Goal: Check status: Check status

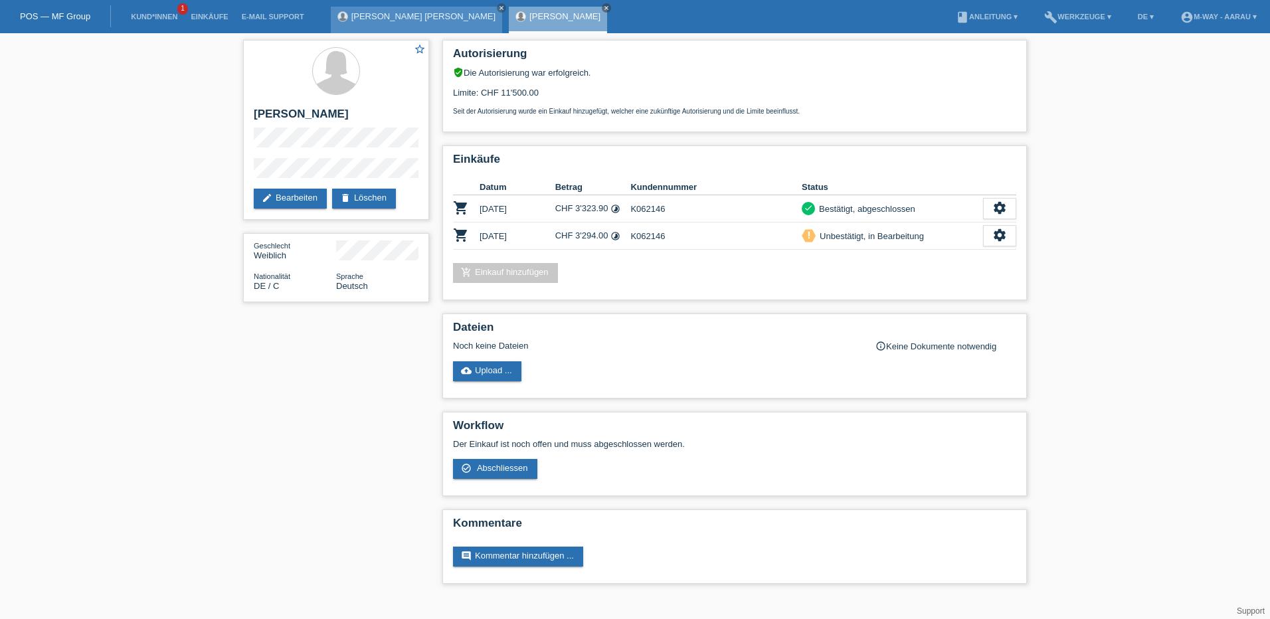
click at [375, 18] on link "[PERSON_NAME] [PERSON_NAME]" at bounding box center [423, 16] width 144 height 10
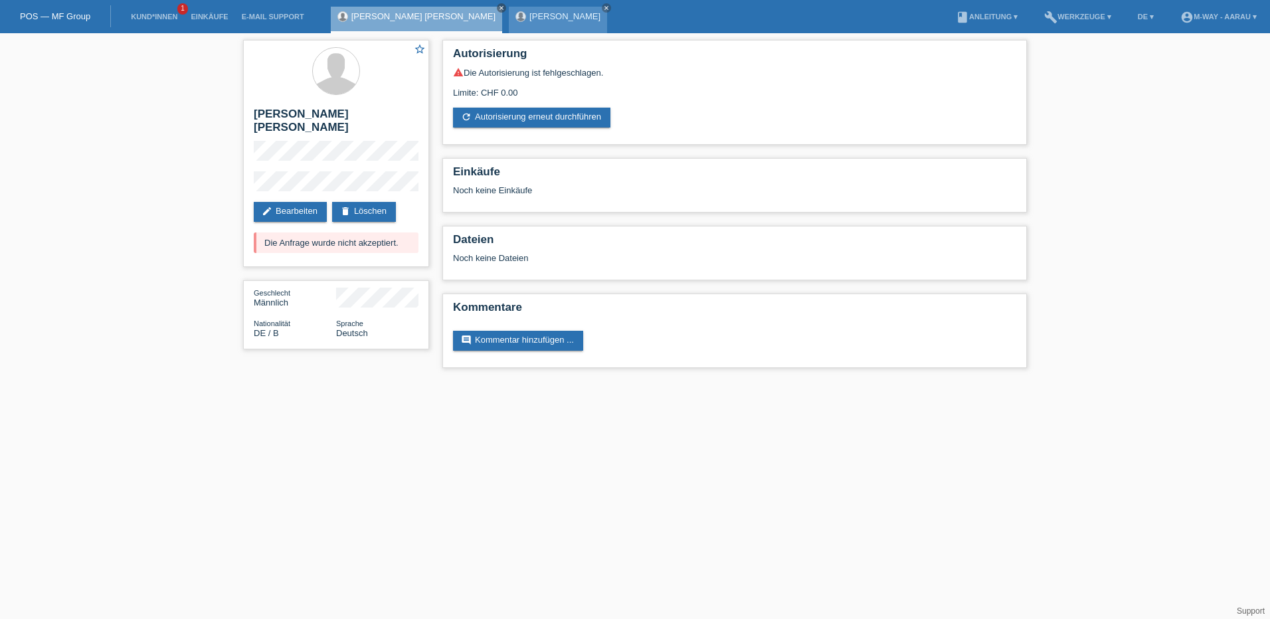
click at [529, 16] on link "[PERSON_NAME]" at bounding box center [564, 16] width 71 height 10
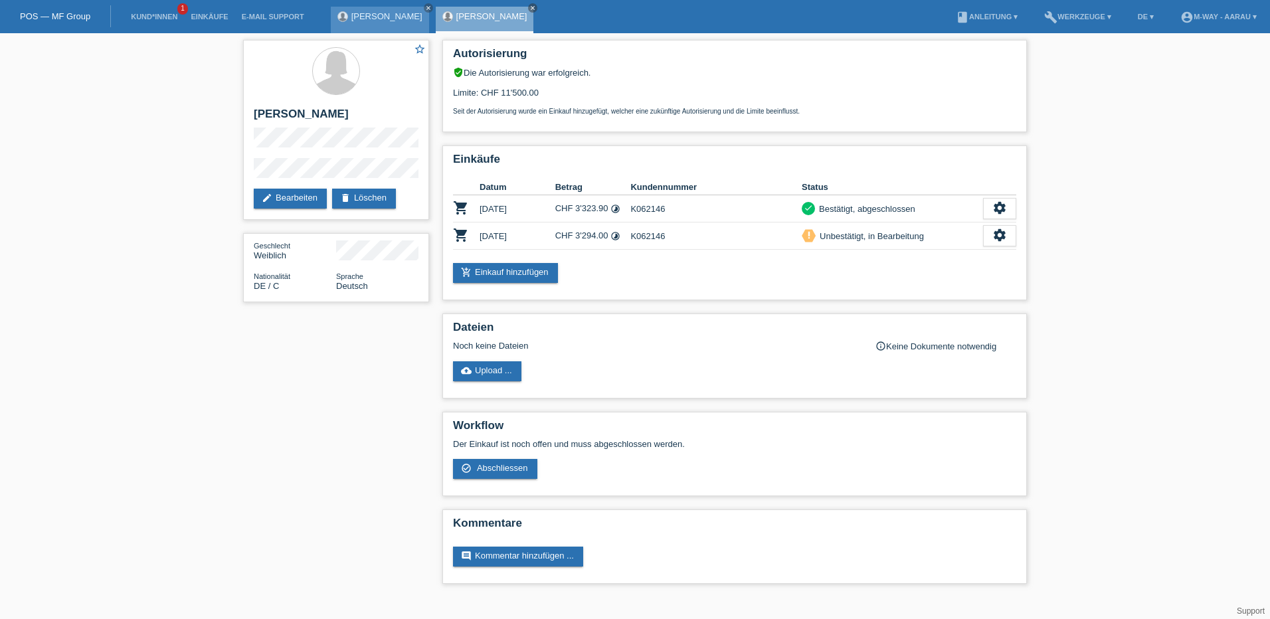
click at [408, 19] on link "[PERSON_NAME]" at bounding box center [386, 16] width 71 height 10
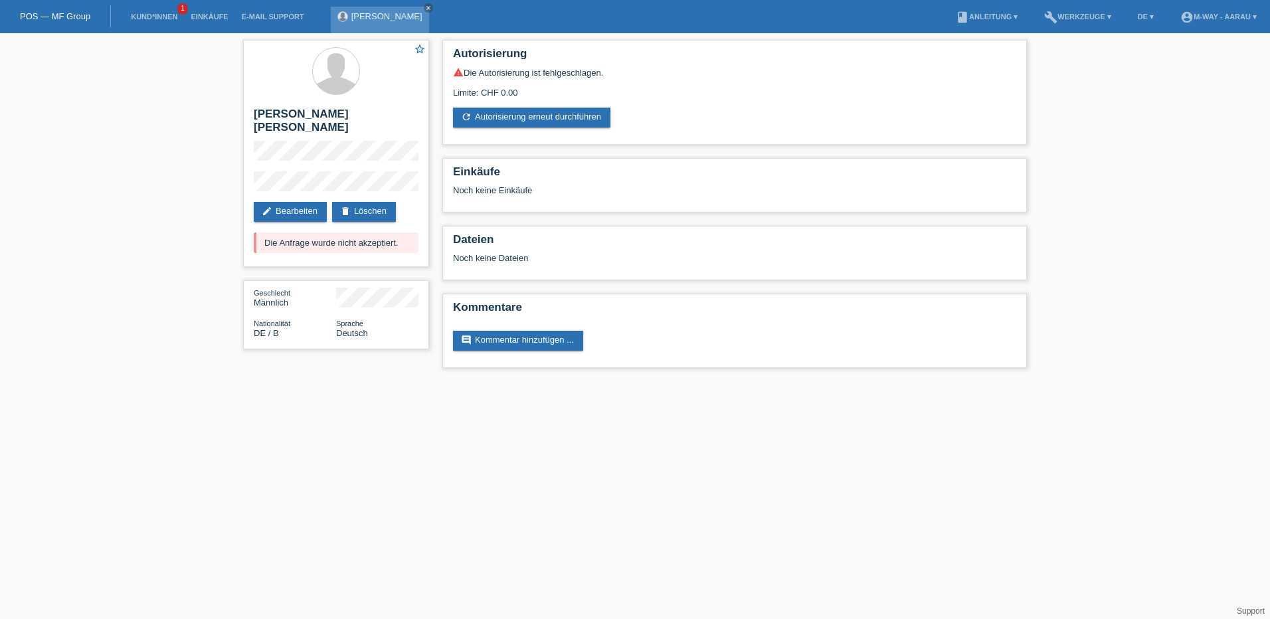
click at [363, 17] on link "[PERSON_NAME]" at bounding box center [386, 16] width 71 height 10
